Goal: Information Seeking & Learning: Find specific fact

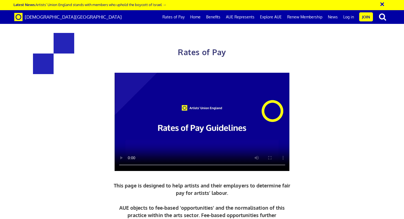
scroll to position [219, 0]
drag, startPoint x: 232, startPoint y: 79, endPoint x: 262, endPoint y: 78, distance: 29.1
drag, startPoint x: 263, startPoint y: 91, endPoint x: 246, endPoint y: 91, distance: 17.3
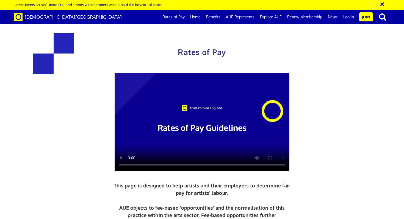
drag, startPoint x: 246, startPoint y: 91, endPoint x: 295, endPoint y: 94, distance: 49.0
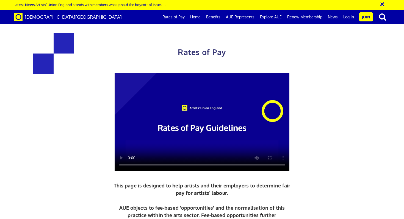
drag, startPoint x: 295, startPoint y: 94, endPoint x: 246, endPoint y: 96, distance: 49.0
